Goal: Find specific page/section: Find specific page/section

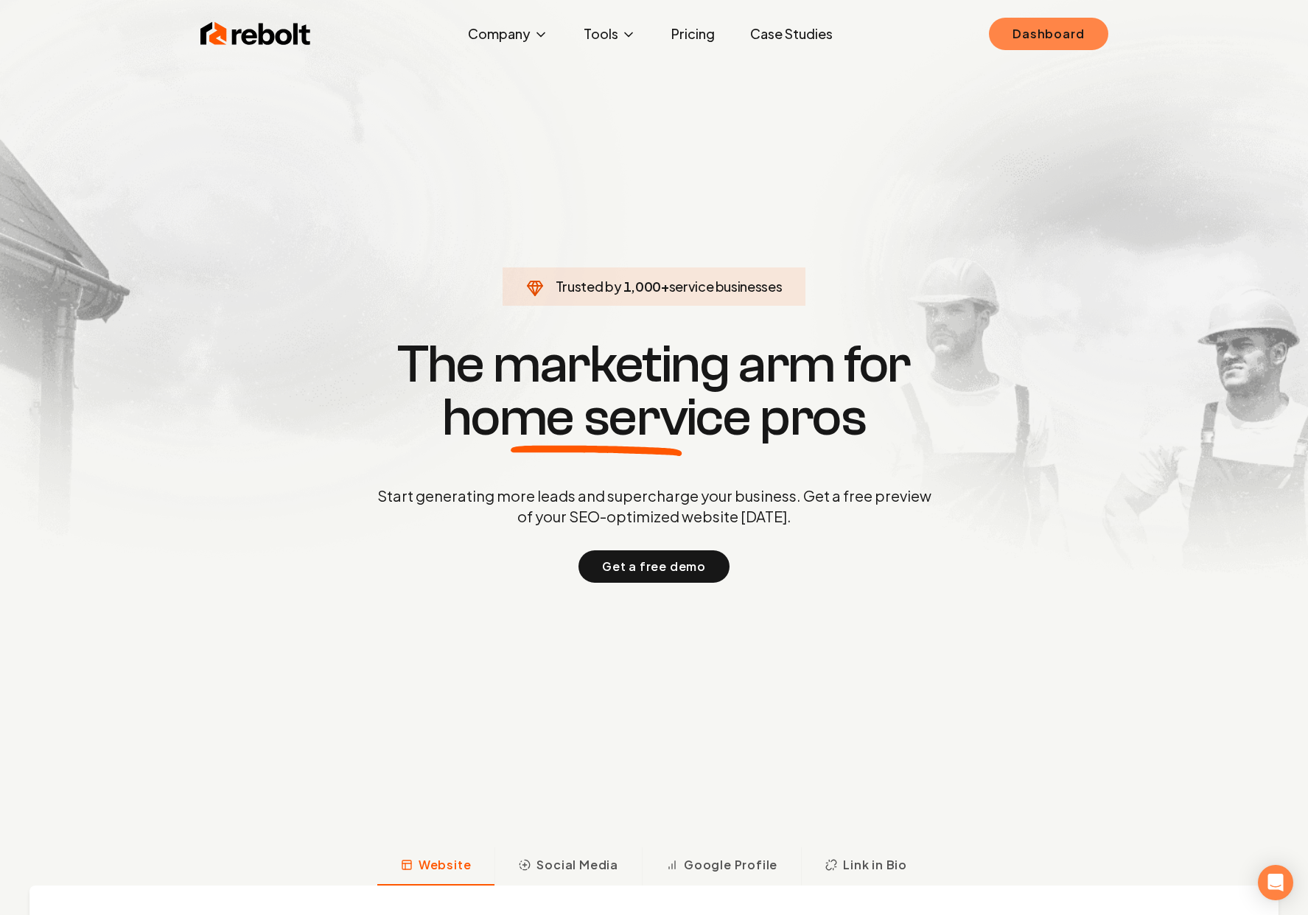
click at [1048, 29] on link "Dashboard" at bounding box center [1048, 34] width 119 height 32
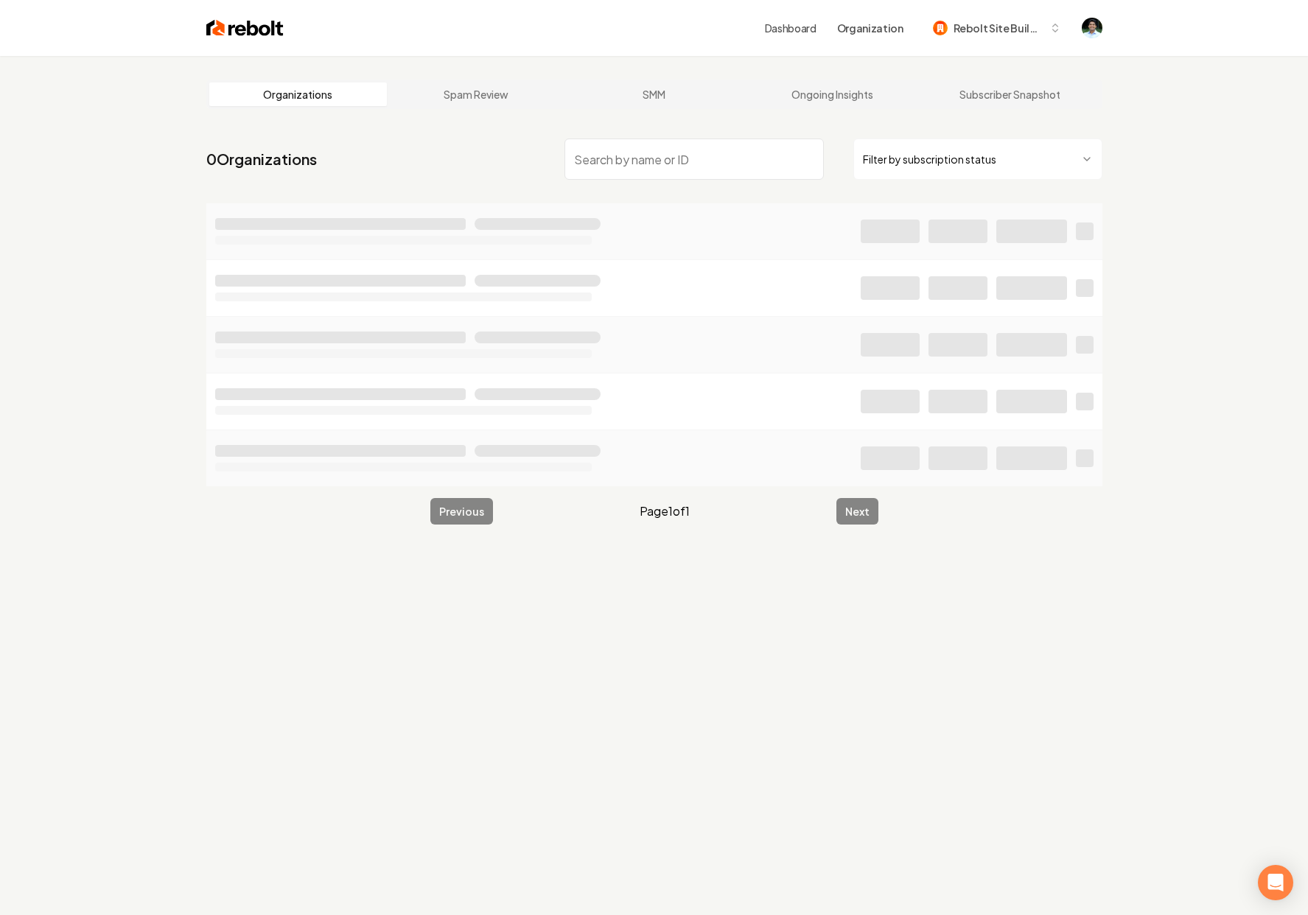
click at [648, 151] on input "search" at bounding box center [693, 159] width 259 height 41
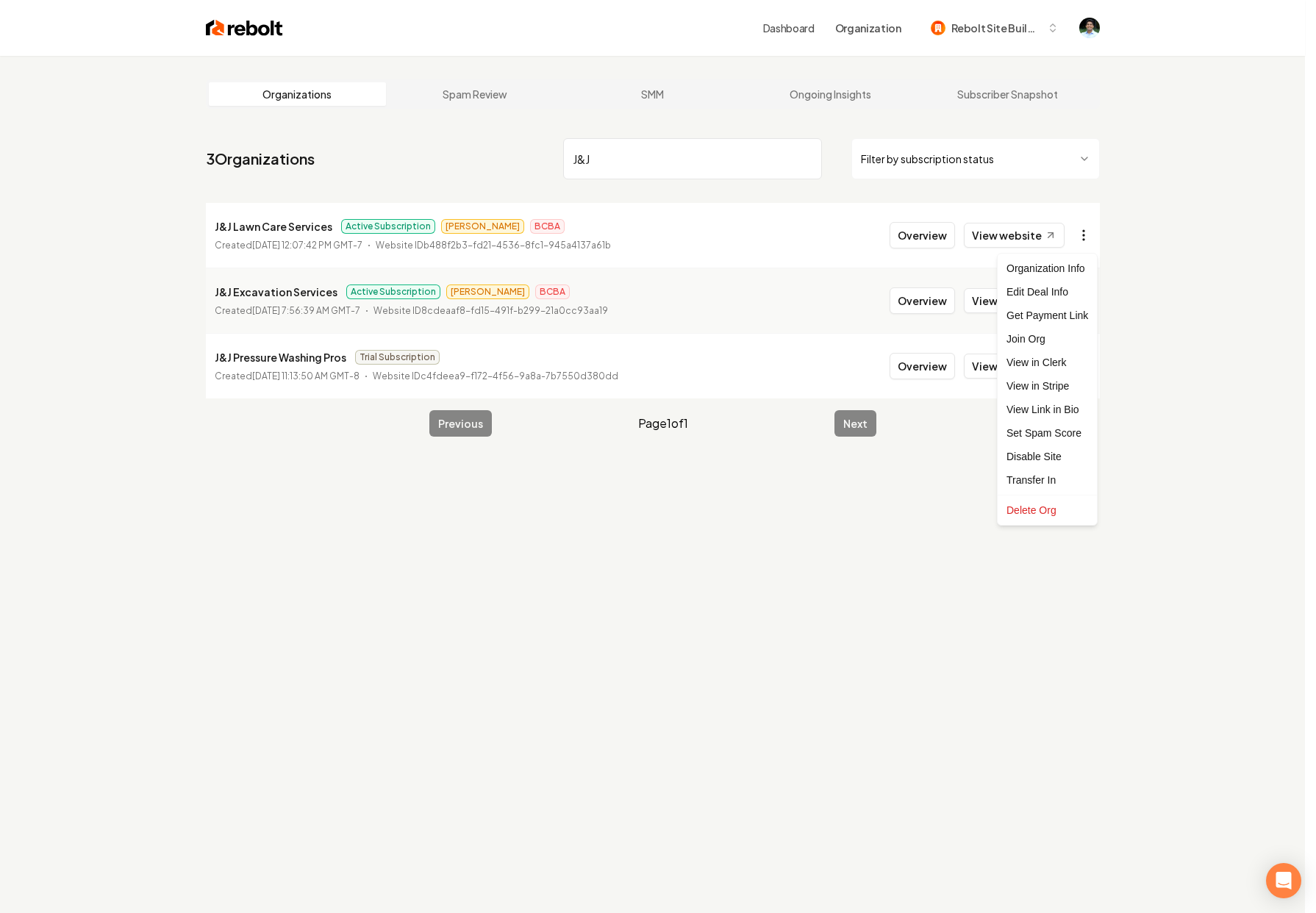
click at [1077, 243] on html "Dashboard Organization Rebolt Site Builder Organizations Spam Review SMM Ongoin…" at bounding box center [658, 456] width 1316 height 913
click at [1038, 384] on link "View in Stripe" at bounding box center [1048, 386] width 94 height 24
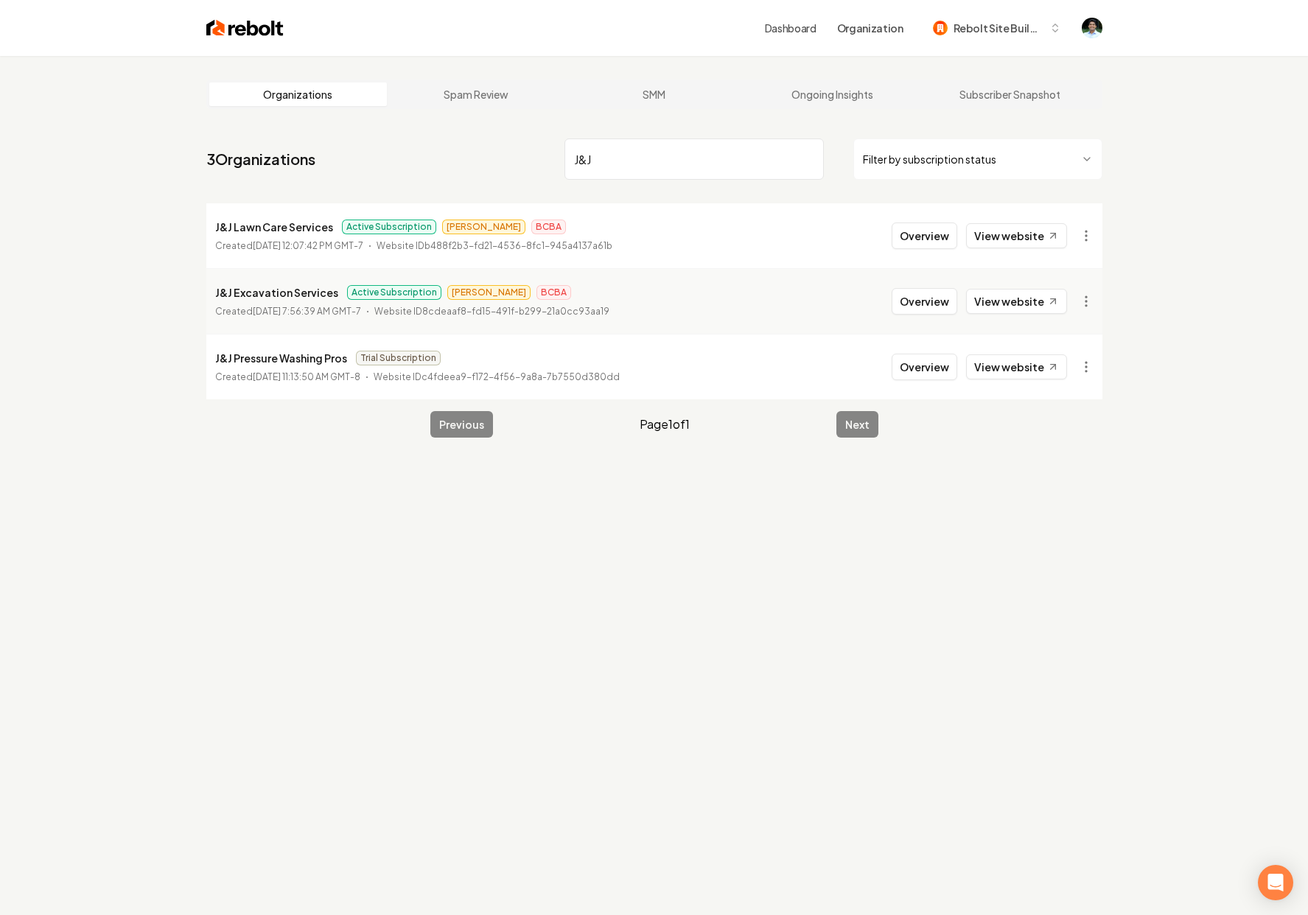
click at [588, 155] on input "J&J" at bounding box center [693, 159] width 259 height 41
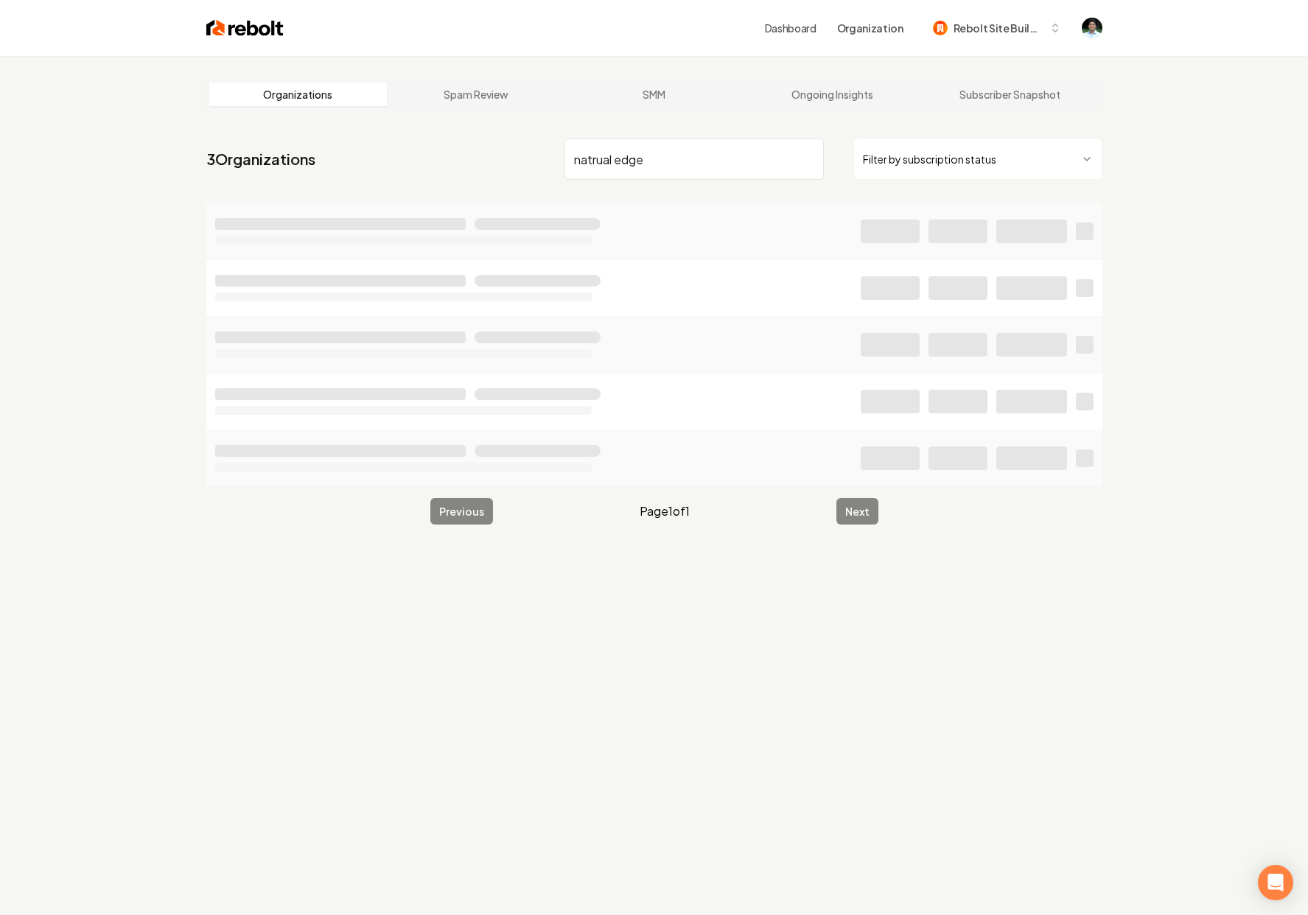
click at [586, 161] on input "natrual edge" at bounding box center [693, 159] width 259 height 41
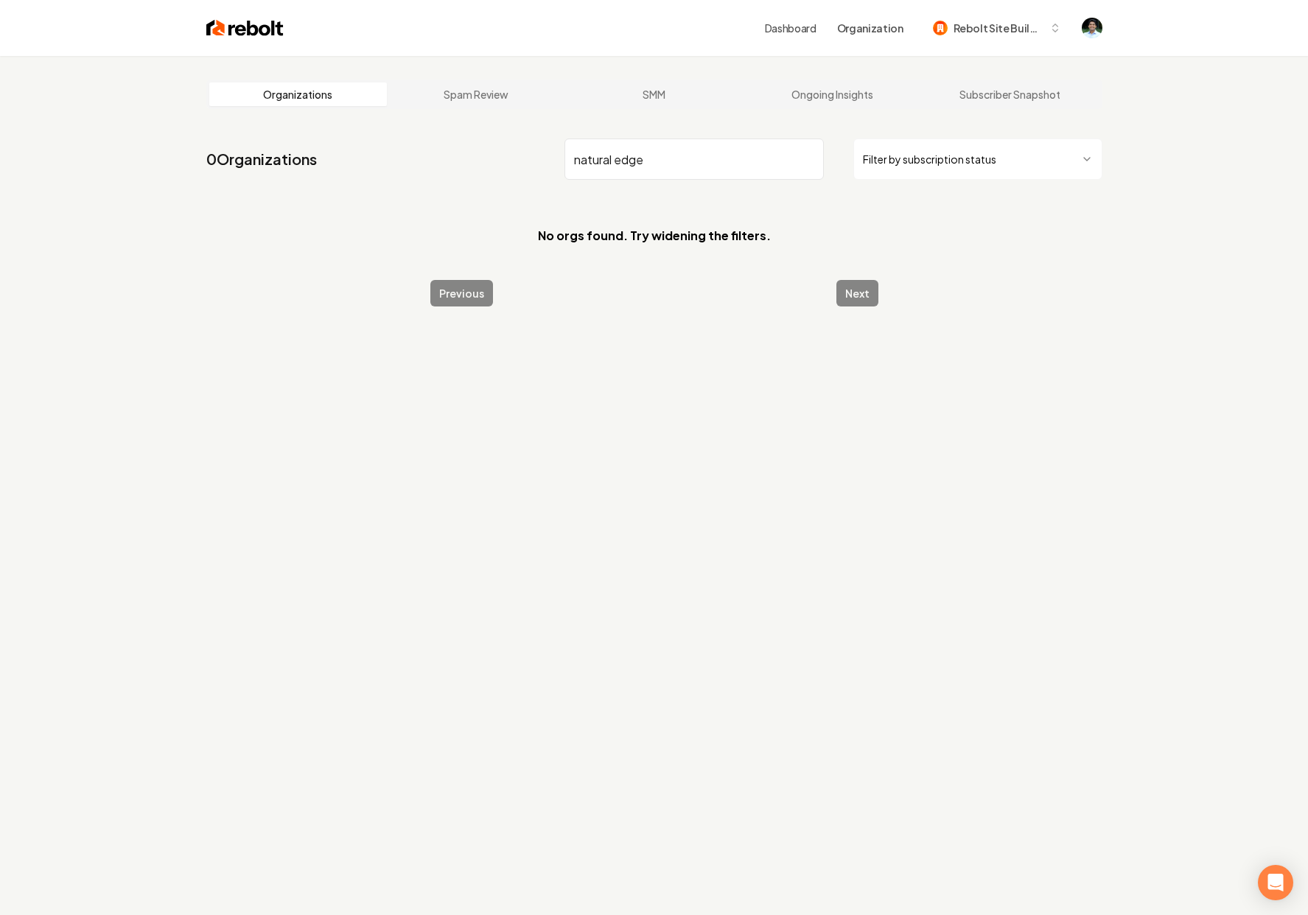
click at [591, 161] on input "natural edge" at bounding box center [693, 159] width 259 height 41
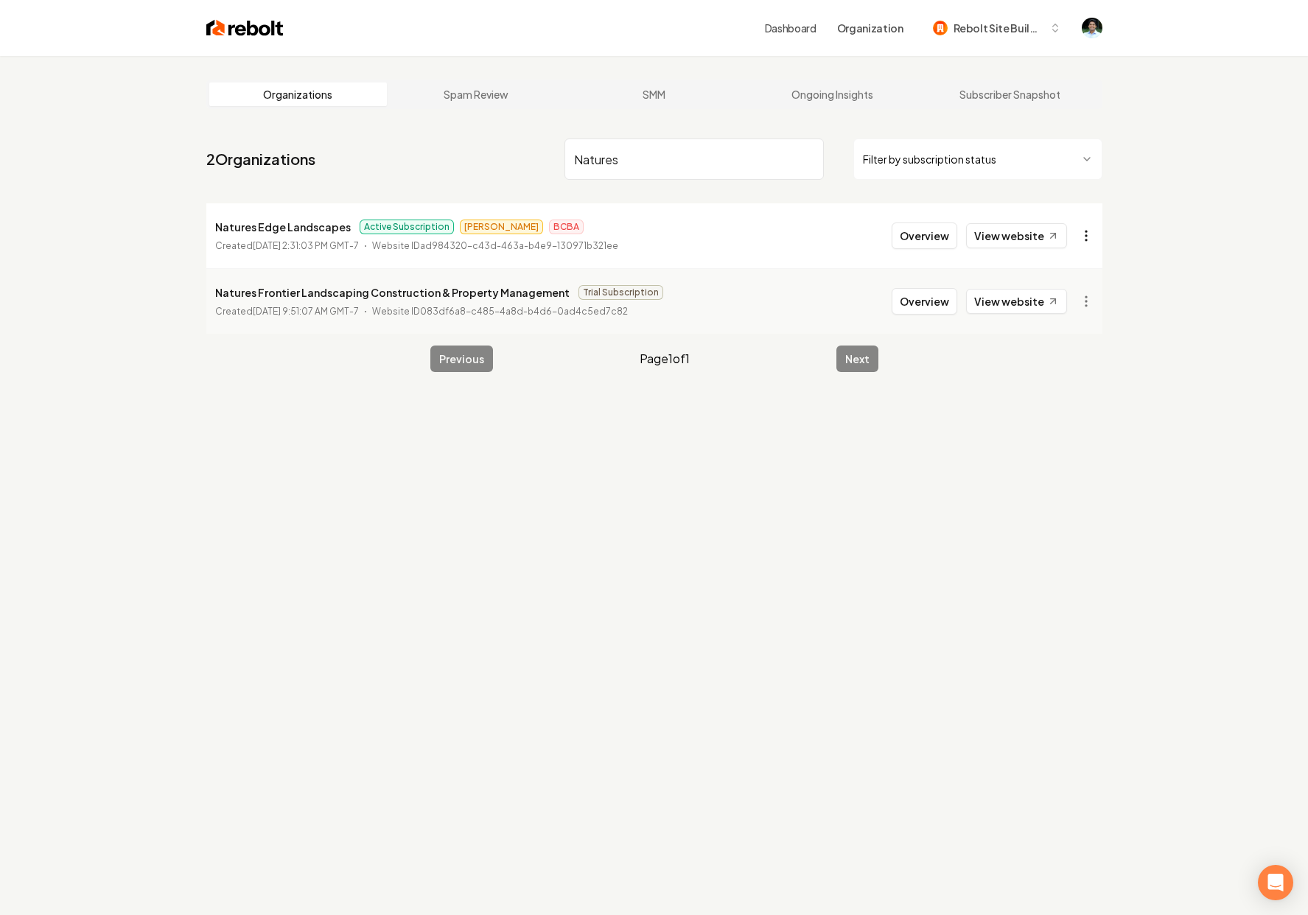
click at [1080, 240] on html "Dashboard Organization Rebolt Site Builder Organizations Spam Review SMM Ongoin…" at bounding box center [654, 457] width 1308 height 915
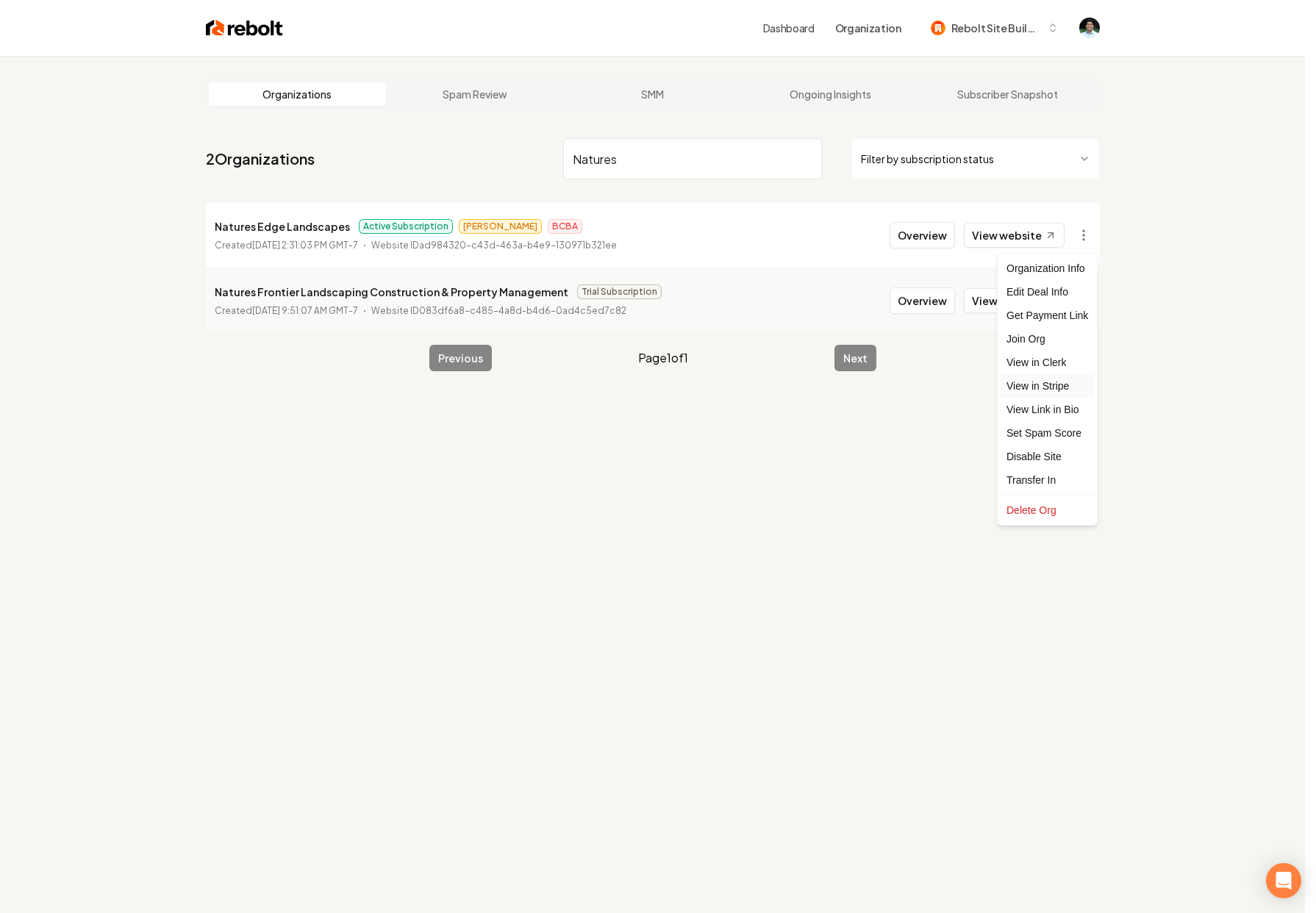
click at [1046, 380] on link "View in Stripe" at bounding box center [1048, 386] width 94 height 24
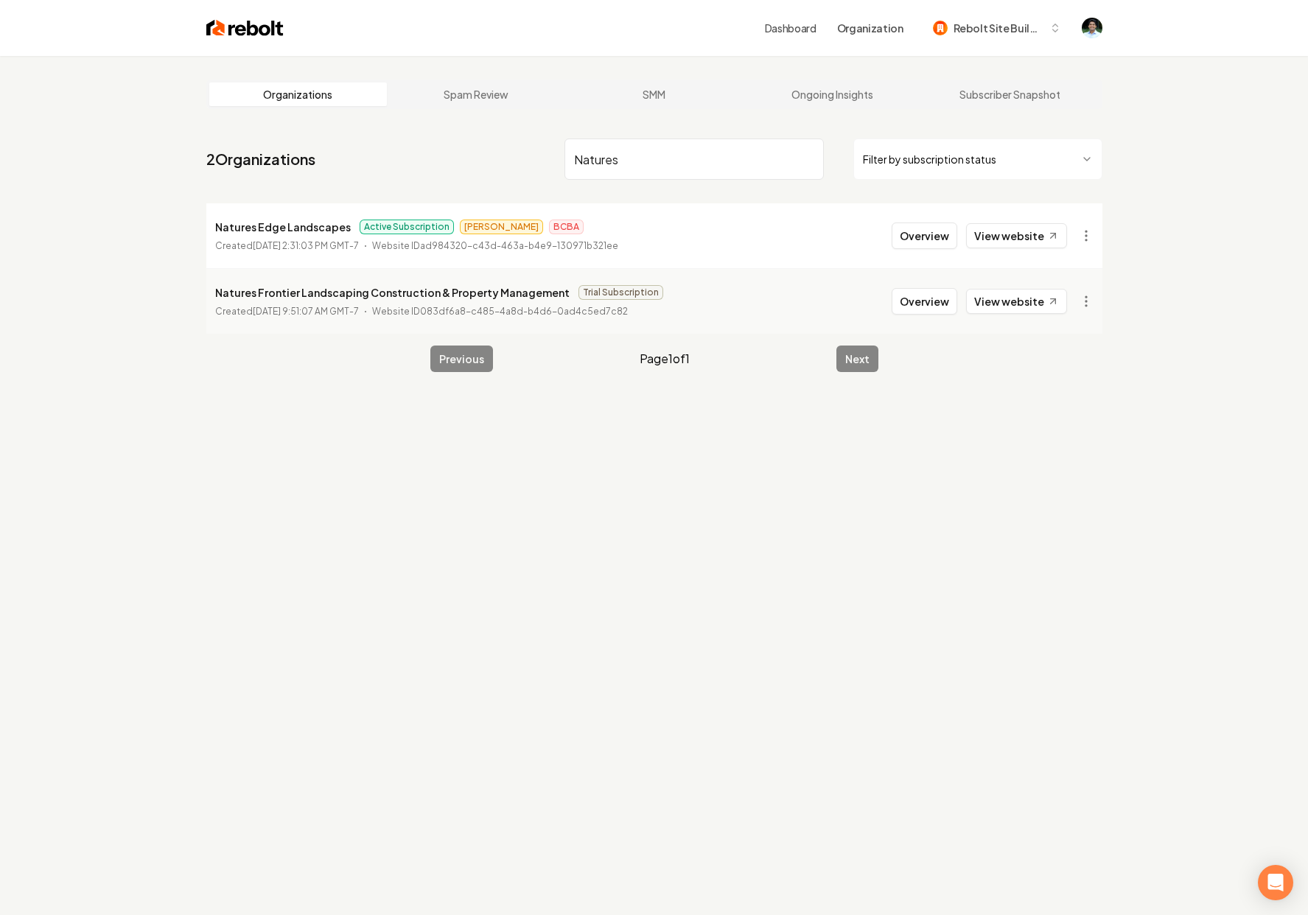
click at [617, 157] on input "Natures" at bounding box center [693, 159] width 259 height 41
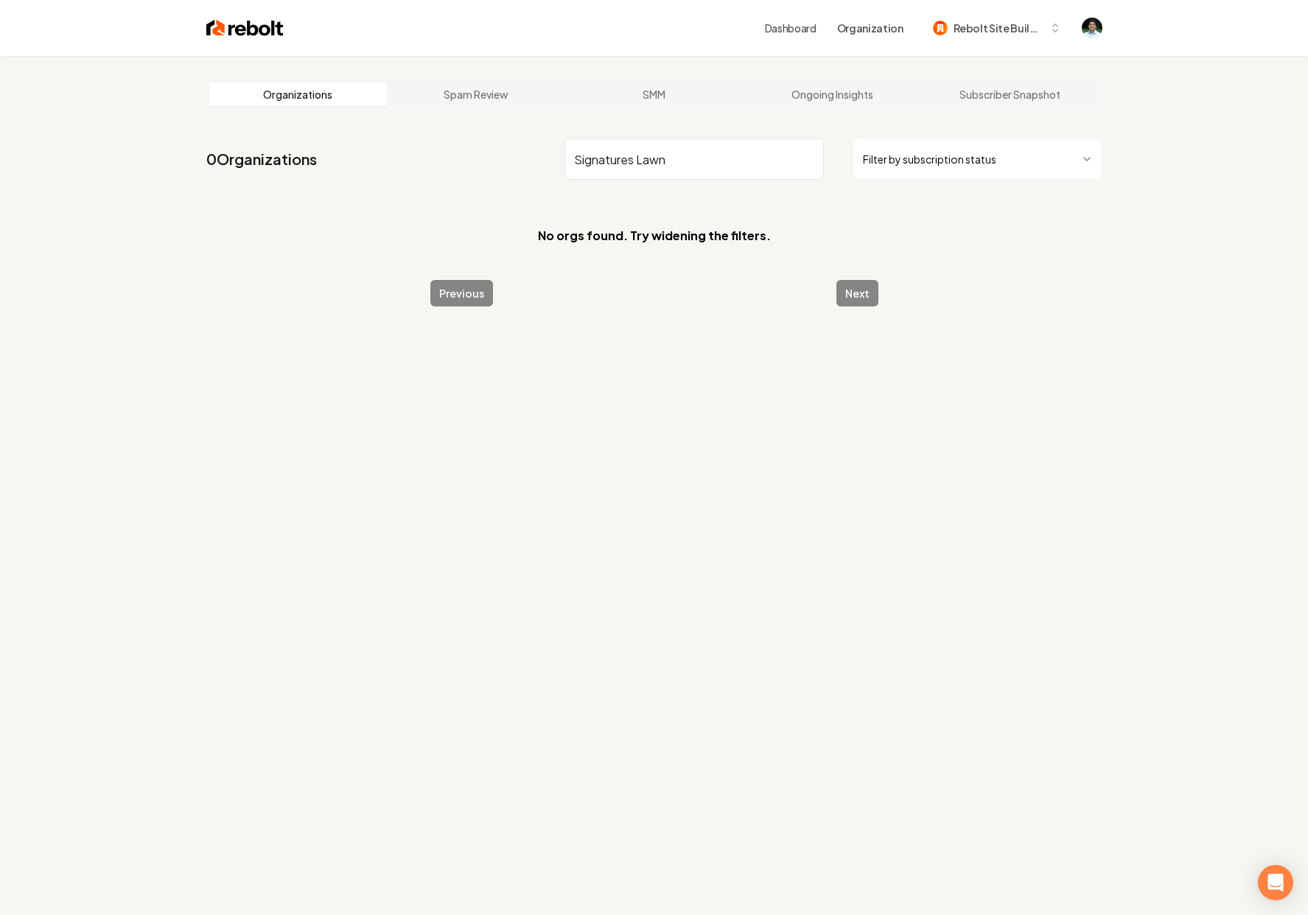
click at [634, 160] on input "Signatures Lawn" at bounding box center [693, 159] width 259 height 41
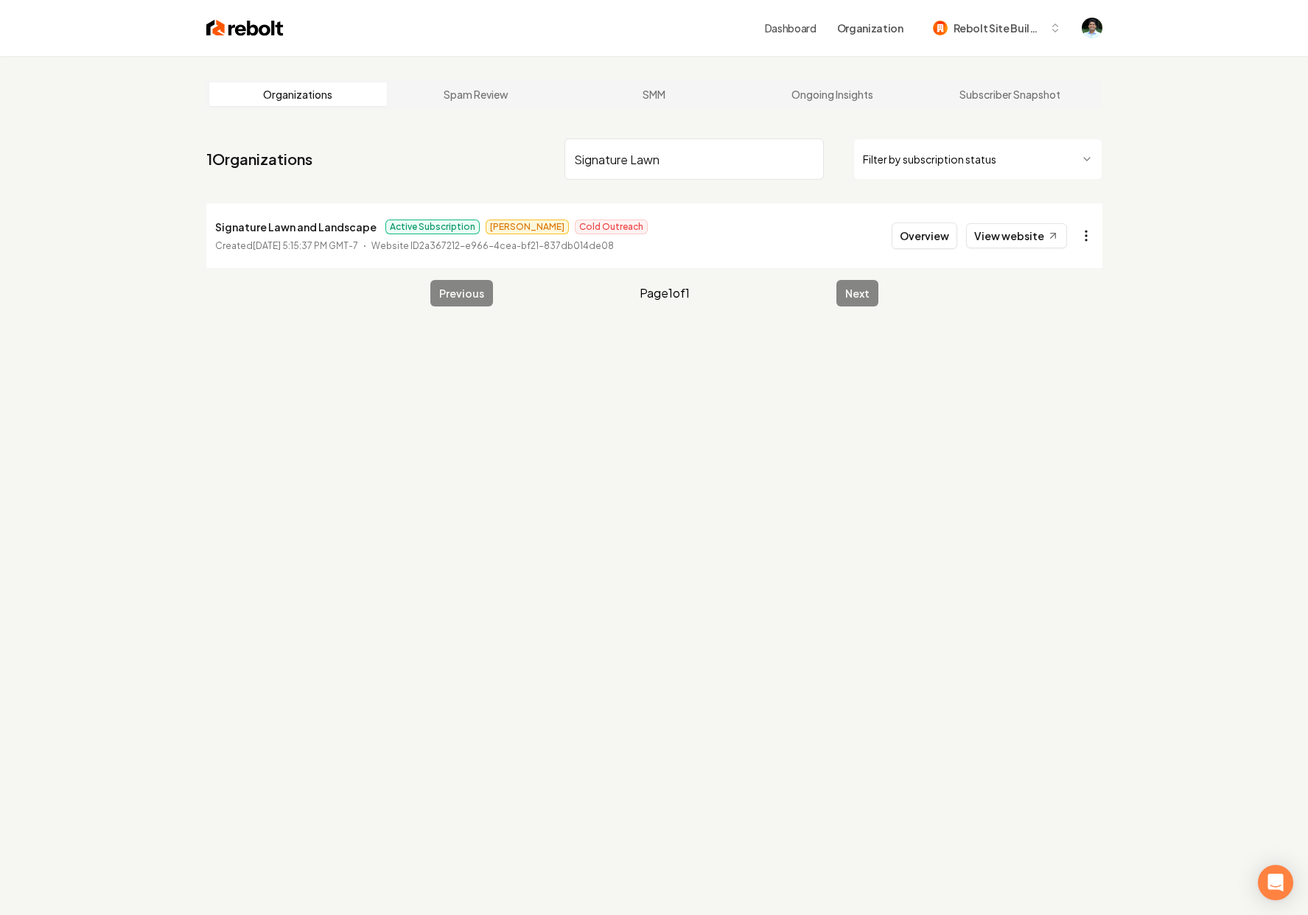
click at [1088, 236] on html "Dashboard Organization Rebolt Site Builder Organizations Spam Review SMM Ongoin…" at bounding box center [654, 457] width 1308 height 915
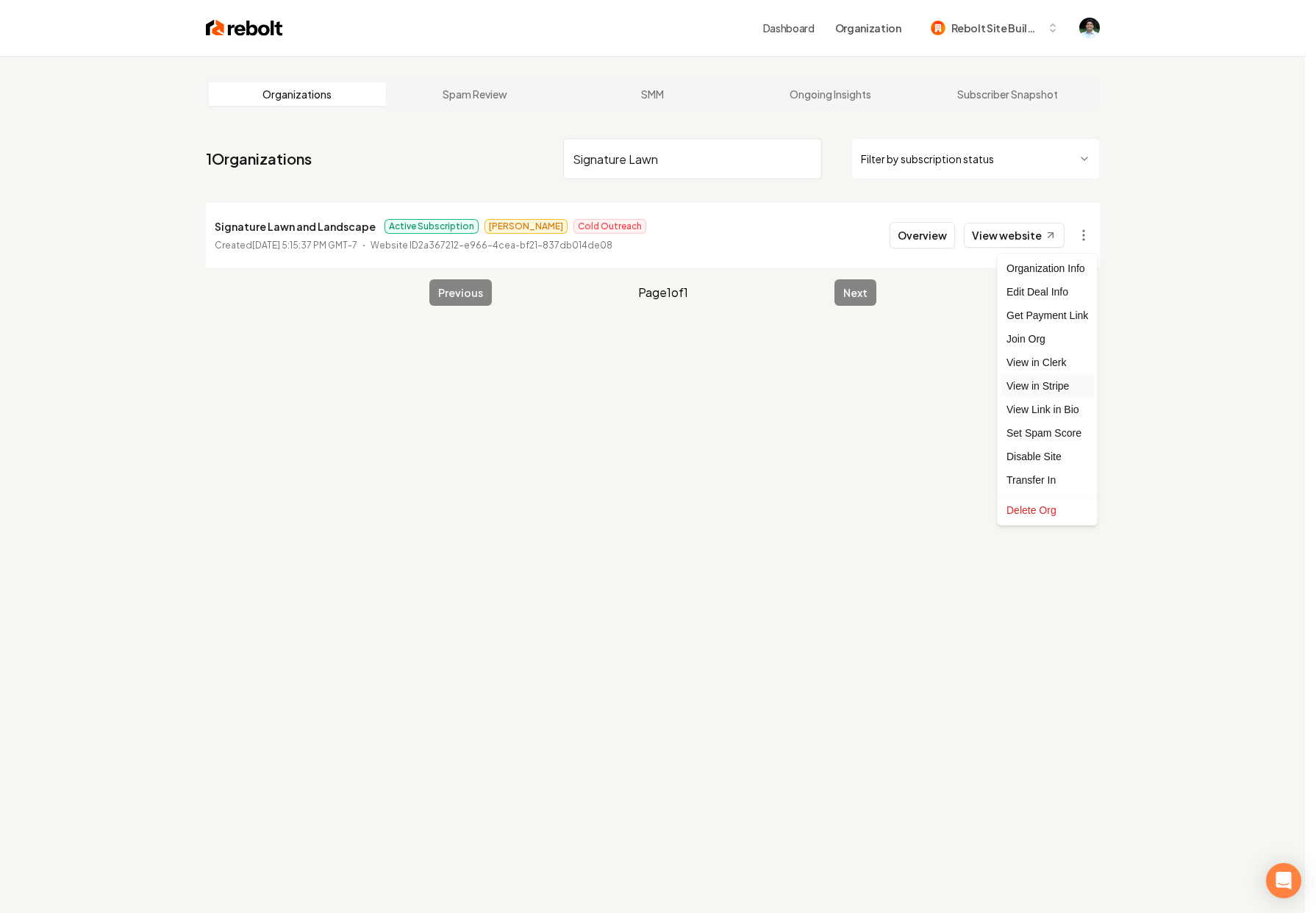
click at [1067, 384] on link "View in Stripe" at bounding box center [1048, 386] width 94 height 24
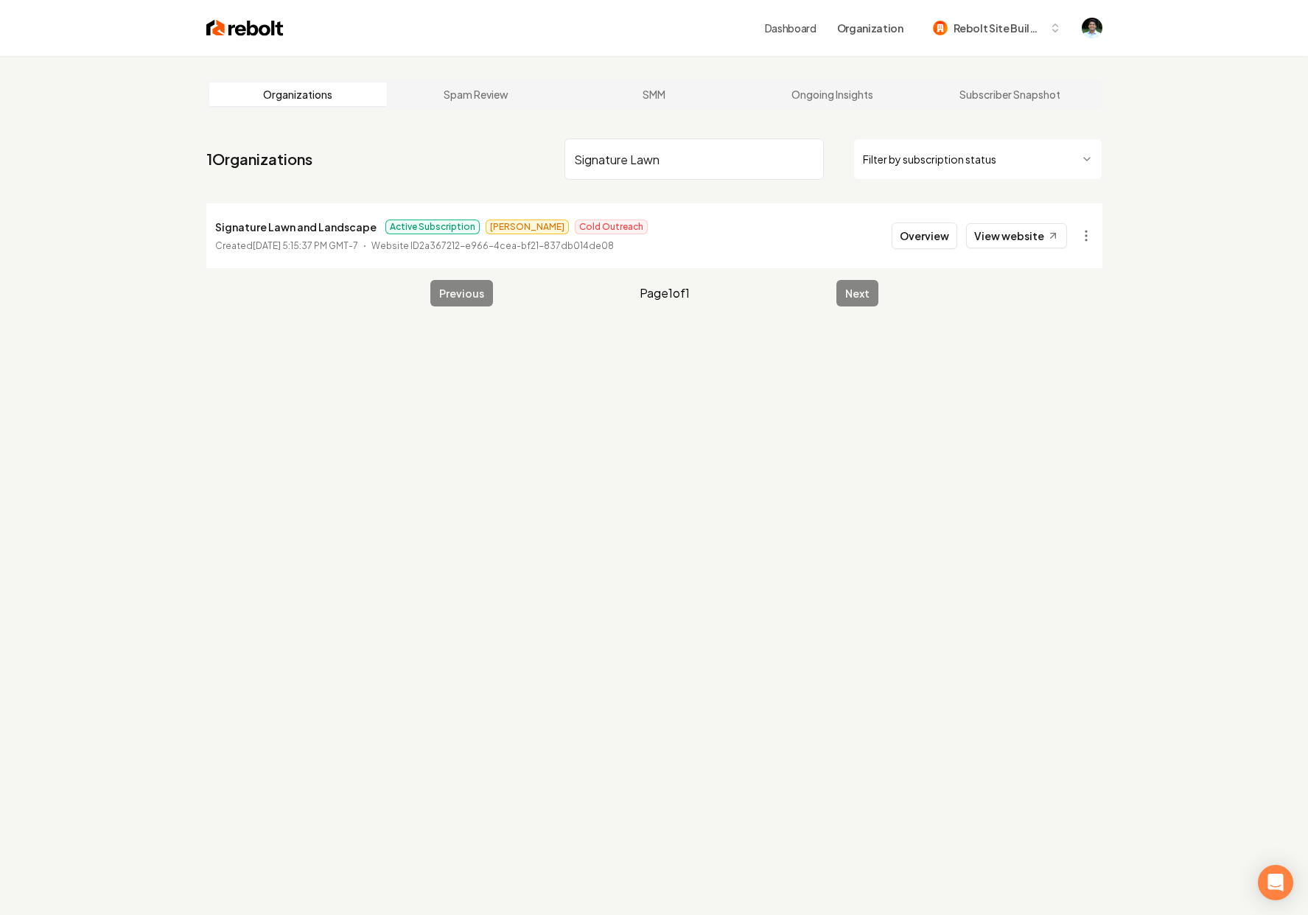
click at [648, 161] on input "Signature Lawn" at bounding box center [693, 159] width 259 height 41
paste input "[PERSON_NAME] Heating & Air"
type input "[PERSON_NAME] Heating & Air"
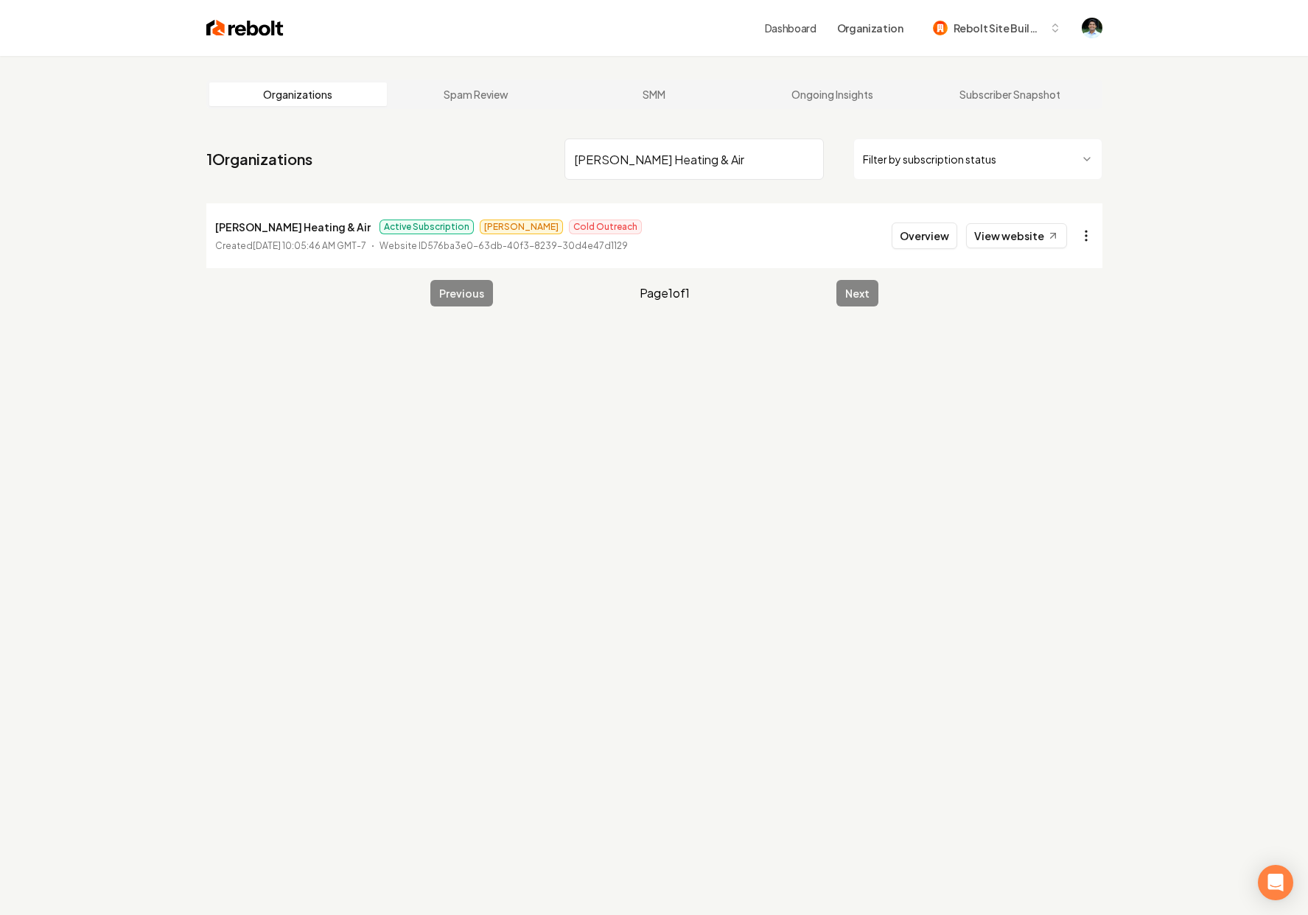
click at [1090, 237] on html "Dashboard Organization Rebolt Site Builder Organizations Spam Review SMM Ongoin…" at bounding box center [654, 457] width 1308 height 915
click at [1090, 237] on html "Dashboard Organization Rebolt Site Builder Organizations Spam Review SMM Ongoin…" at bounding box center [659, 457] width 1319 height 915
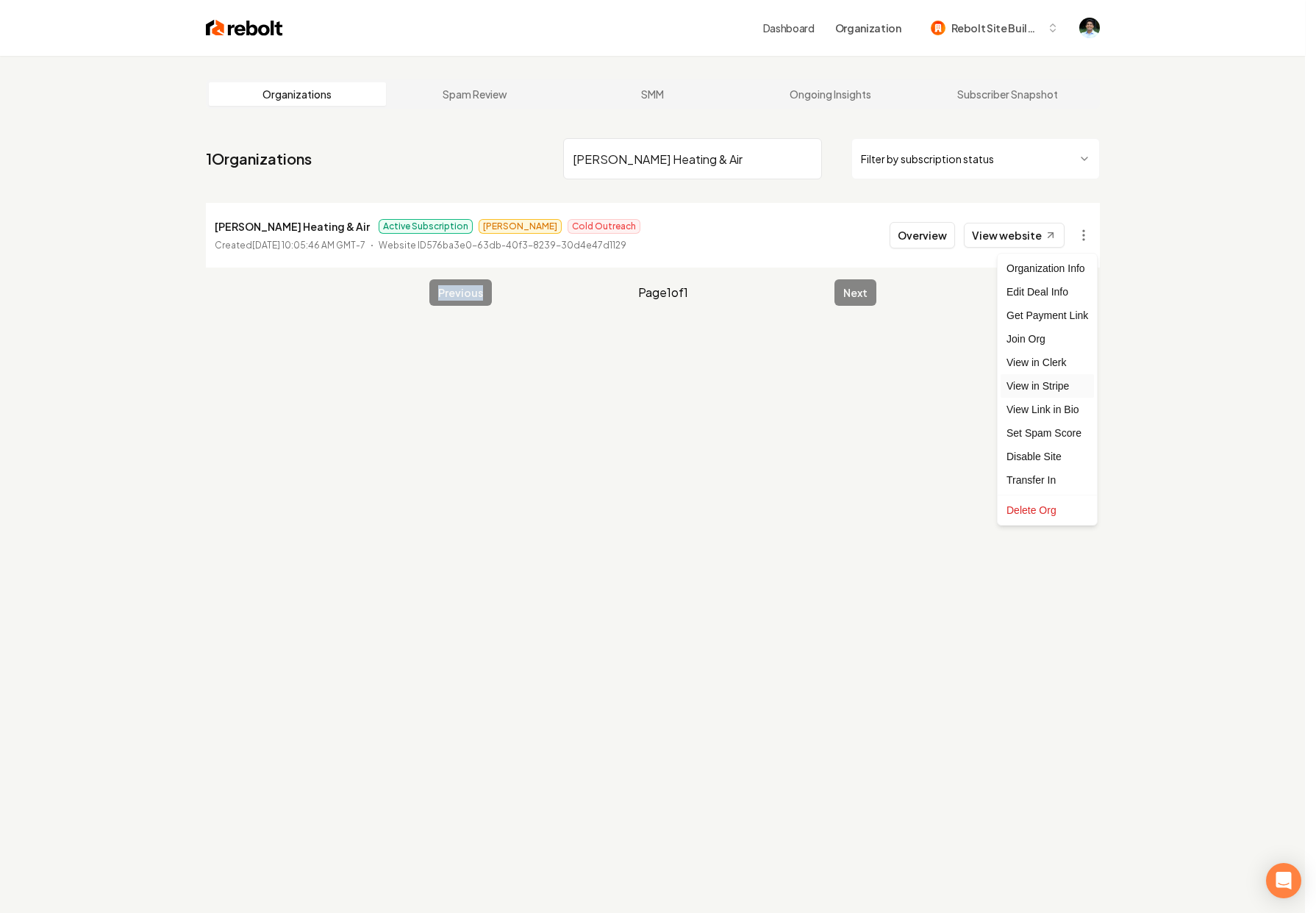
click at [1056, 387] on link "View in Stripe" at bounding box center [1048, 386] width 94 height 24
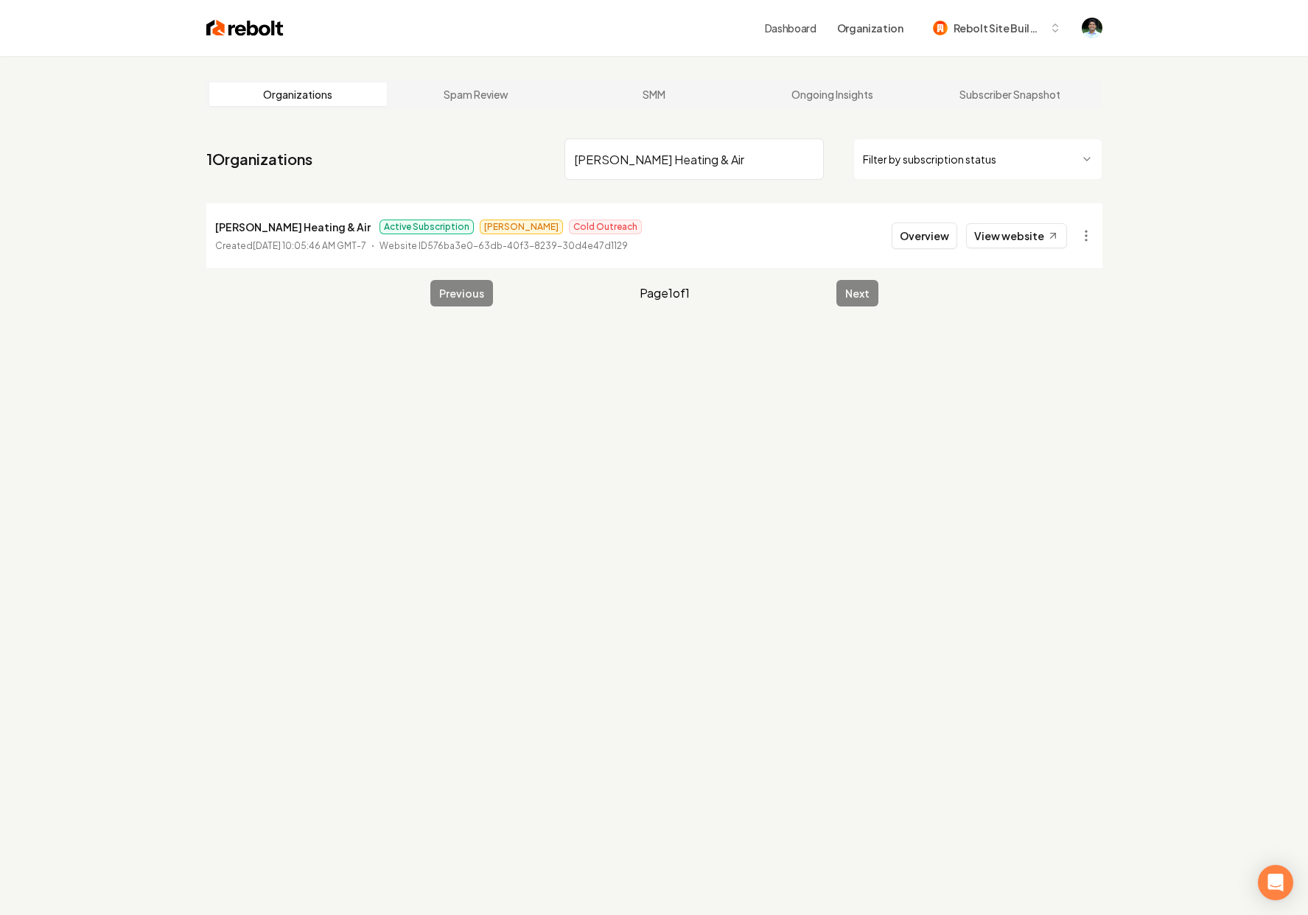
click at [295, 222] on p "[PERSON_NAME] Heating & Air" at bounding box center [292, 227] width 155 height 18
copy p "[PERSON_NAME] Heating & Air"
